Goal: Browse casually

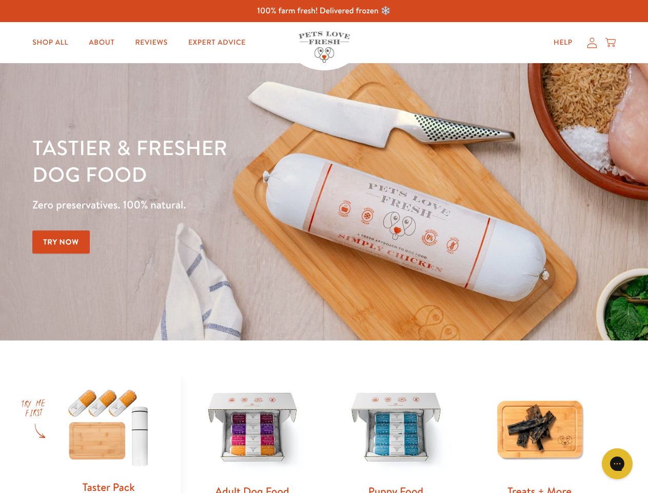
click at [324, 246] on div "Tastier & fresher dog food Zero preservatives. 100% natural. Try Now" at bounding box center [226, 201] width 389 height 135
click at [617, 463] on icon "Gorgias live chat" at bounding box center [617, 463] width 10 height 10
